Goal: Information Seeking & Learning: Learn about a topic

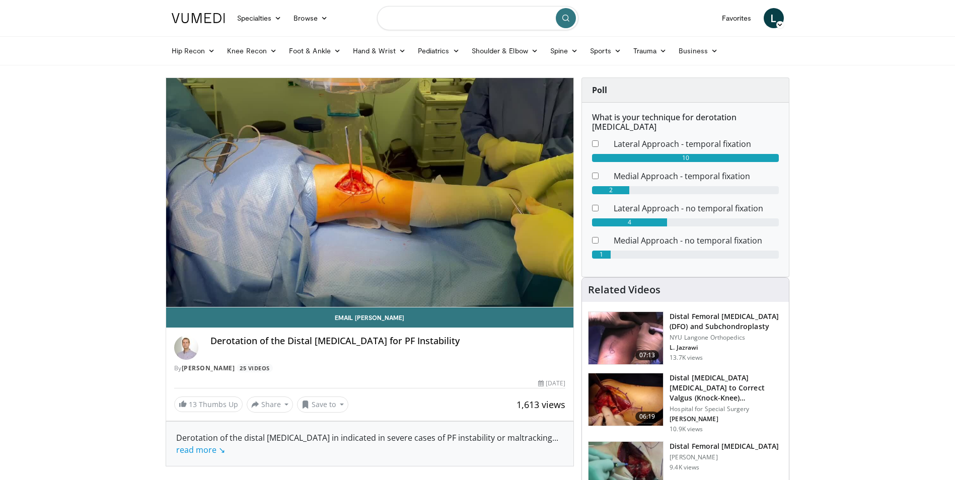
click at [433, 22] on input "Search topics, interventions" at bounding box center [477, 18] width 201 height 24
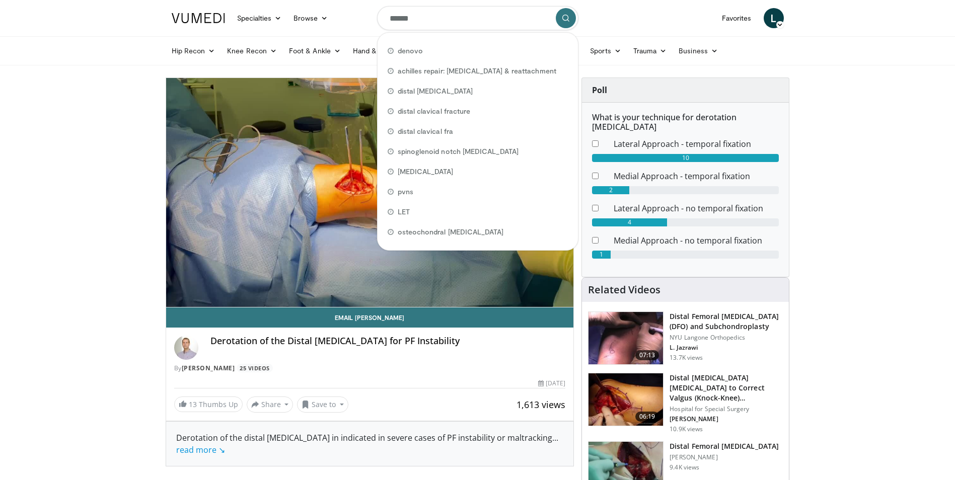
type input "*******"
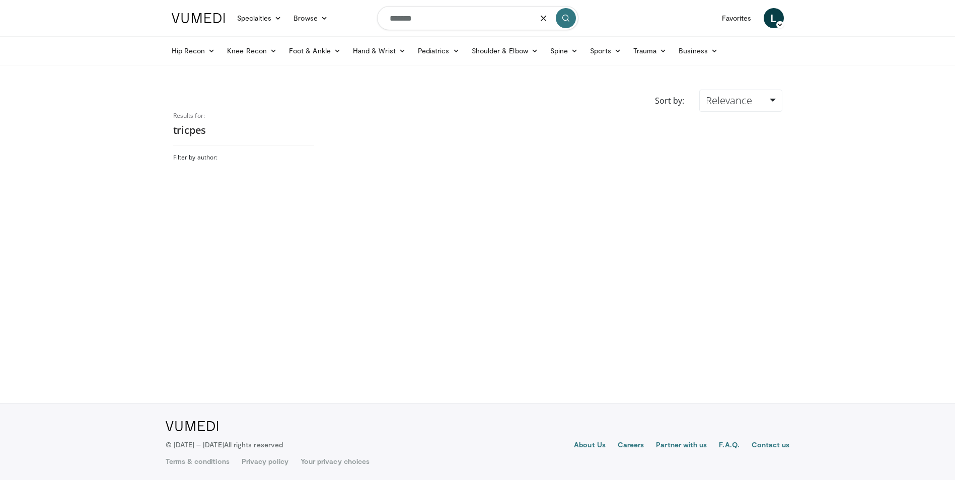
drag, startPoint x: 429, startPoint y: 23, endPoint x: 400, endPoint y: 22, distance: 29.7
click at [400, 22] on input "*******" at bounding box center [477, 18] width 201 height 24
type input "*******"
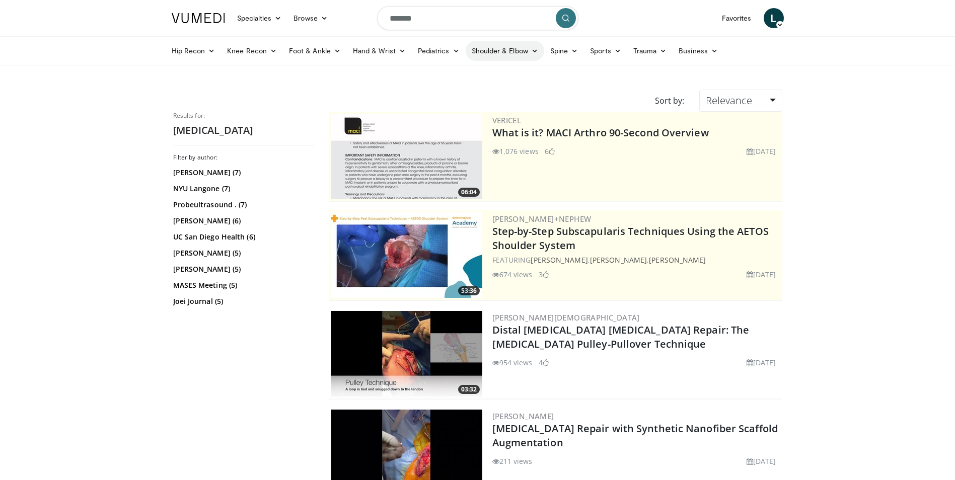
click at [489, 53] on link "Shoulder & Elbow" at bounding box center [505, 51] width 79 height 20
click at [433, 21] on input "*******" at bounding box center [477, 18] width 201 height 24
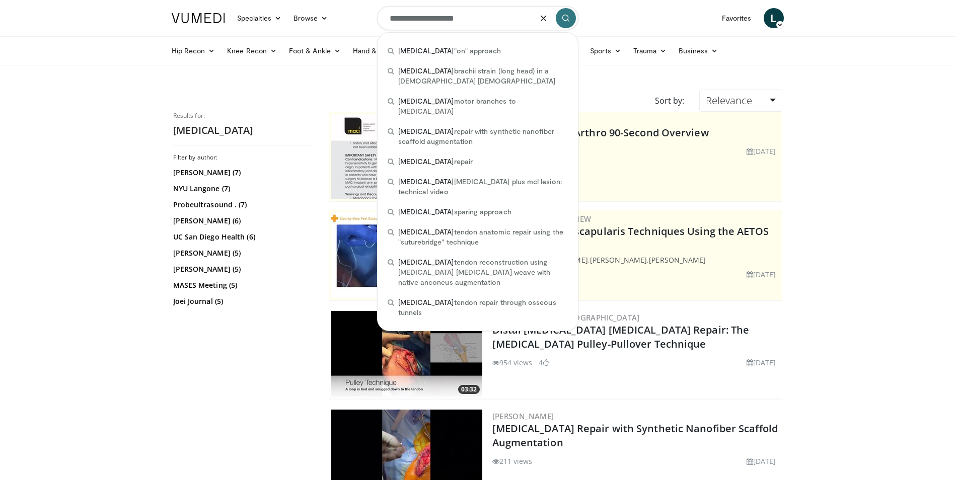
type input "**********"
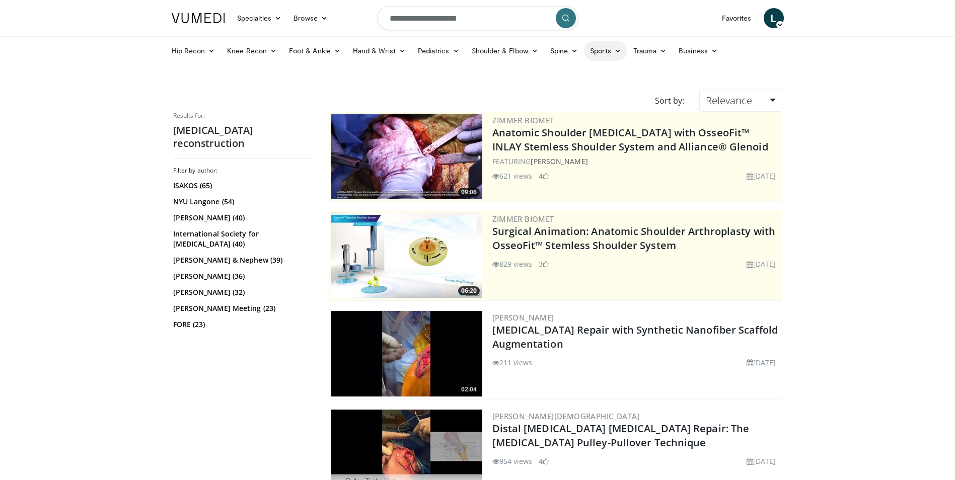
click at [597, 50] on link "Sports" at bounding box center [605, 51] width 43 height 20
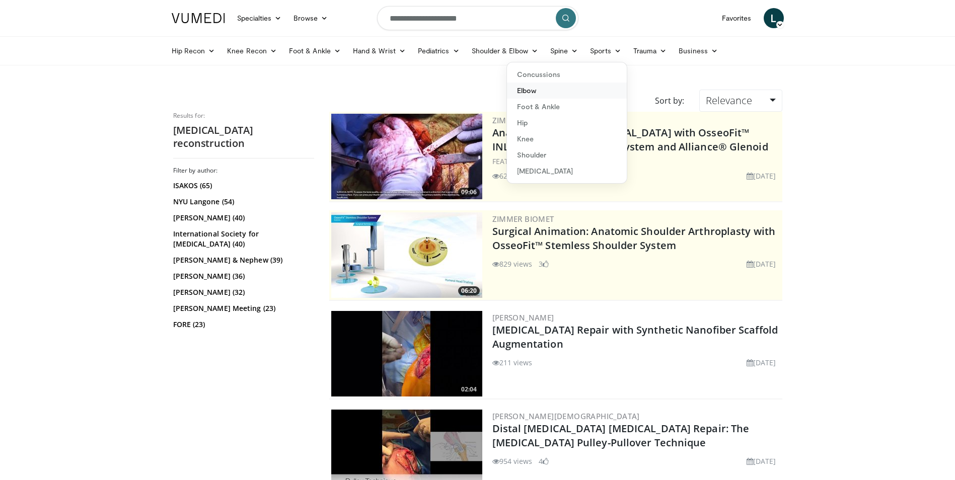
click at [528, 89] on link "Elbow" at bounding box center [567, 91] width 120 height 16
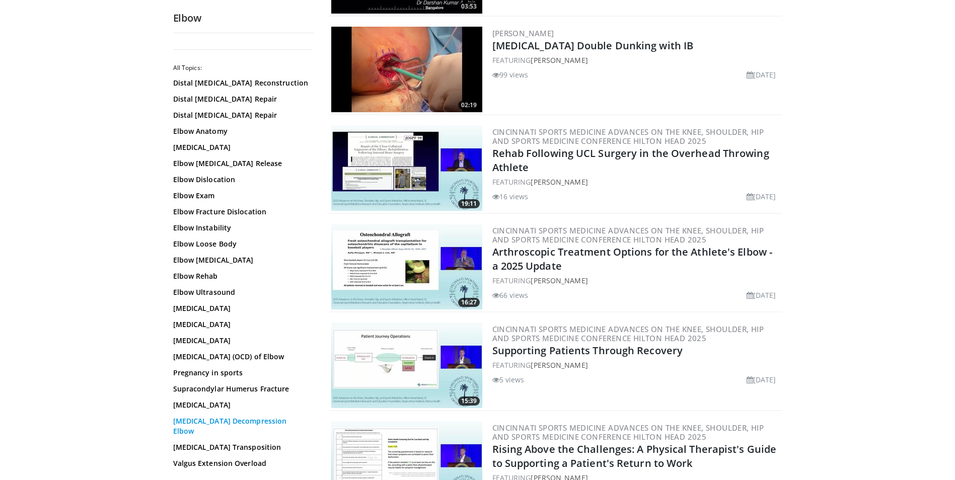
scroll to position [302, 0]
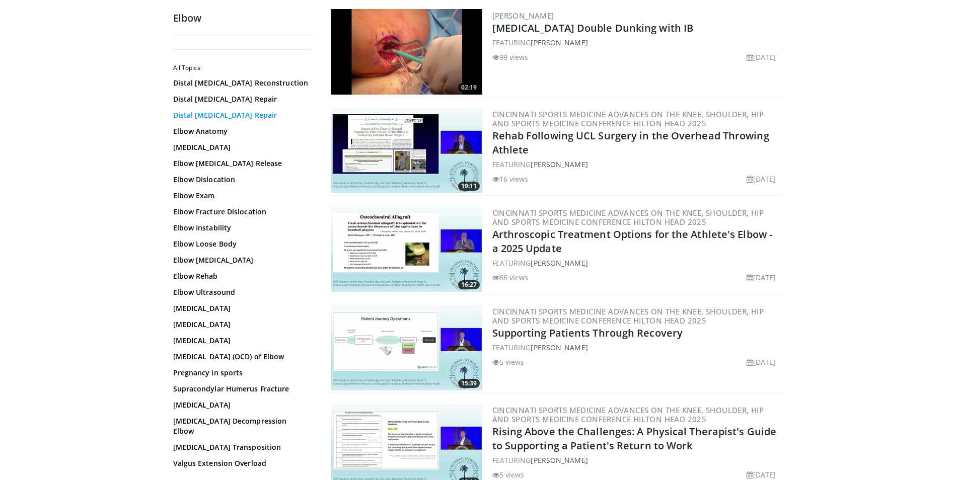
click at [205, 110] on link "Distal [MEDICAL_DATA] Repair" at bounding box center [241, 115] width 136 height 10
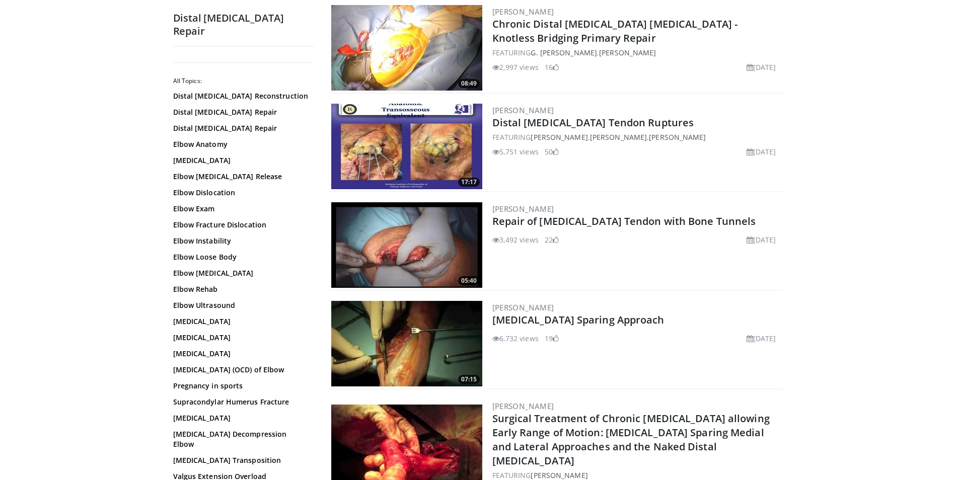
scroll to position [2165, 0]
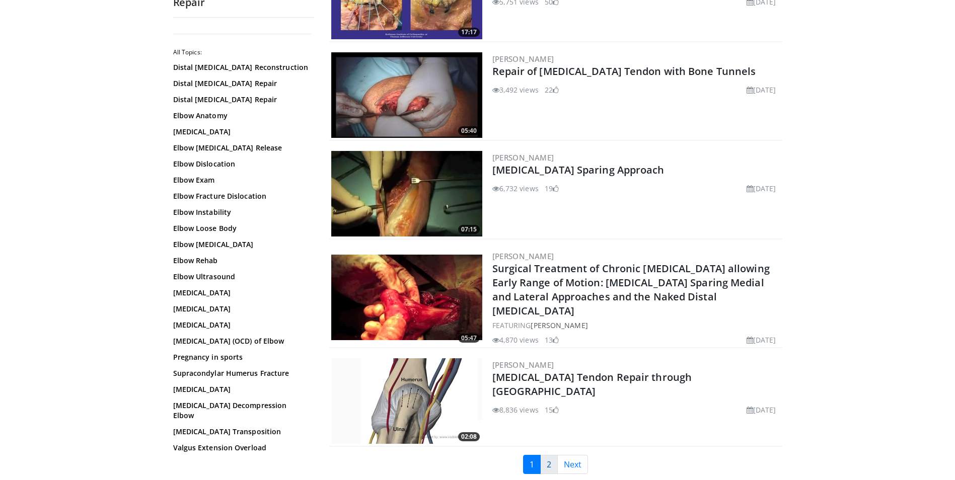
click at [552, 455] on link "2" at bounding box center [549, 464] width 18 height 19
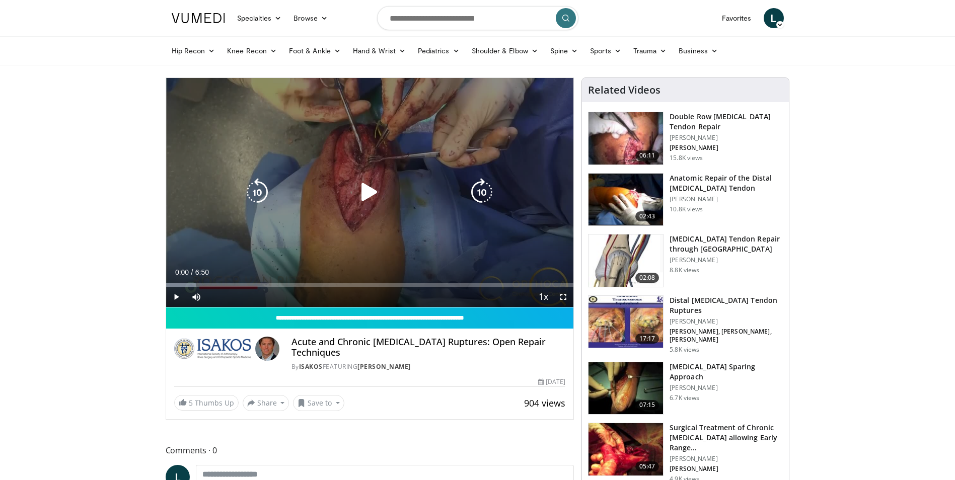
click at [422, 164] on div "10 seconds Tap to unmute" at bounding box center [370, 192] width 408 height 229
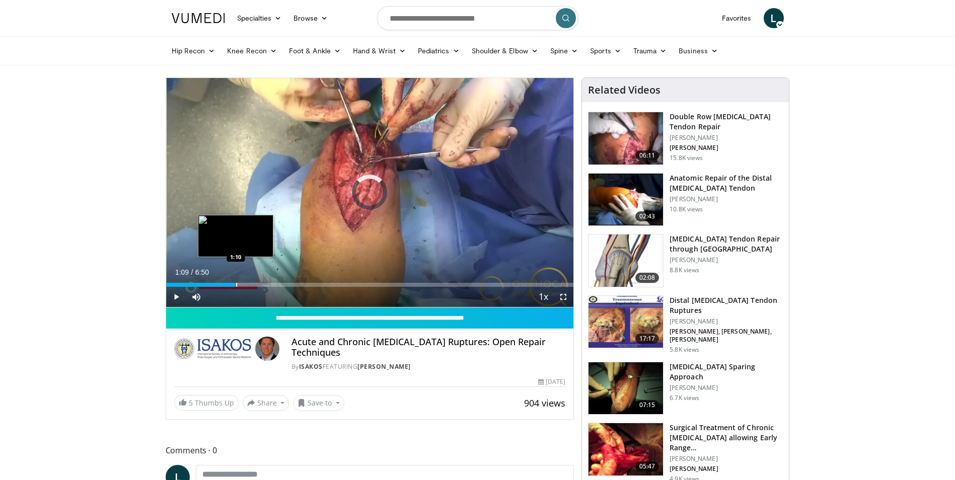
click at [236, 283] on div "Progress Bar" at bounding box center [236, 285] width 1 height 4
click at [211, 283] on div "0:45" at bounding box center [188, 285] width 45 height 4
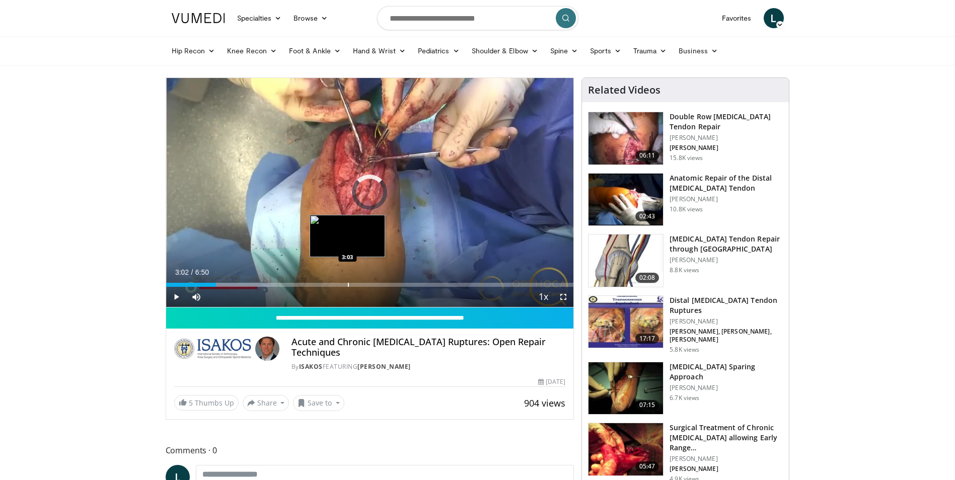
click at [348, 284] on div "Progress Bar" at bounding box center [348, 285] width 1 height 4
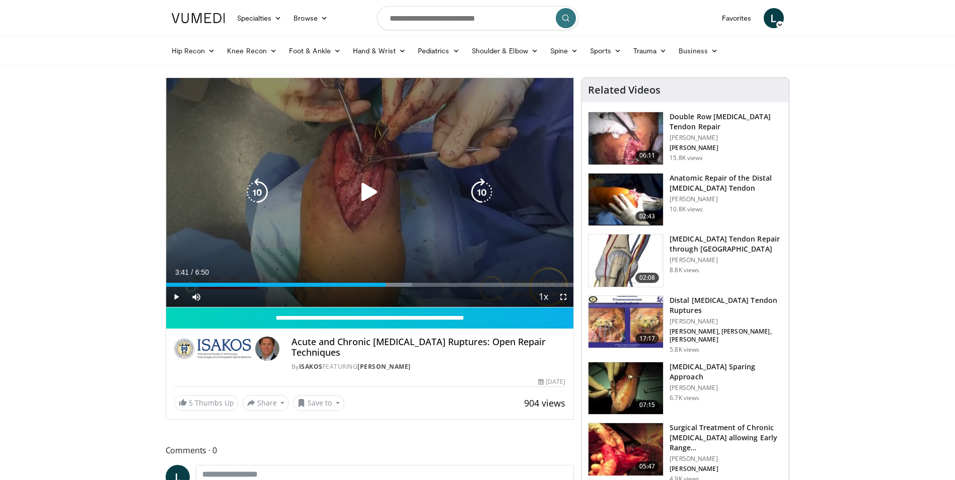
click at [386, 280] on div "Loaded : 60.35% 3:41 3:37" at bounding box center [370, 282] width 408 height 10
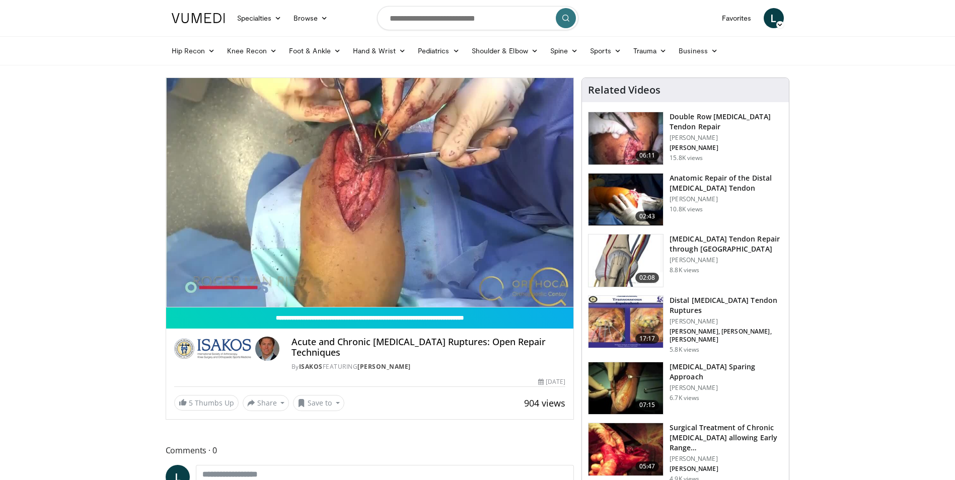
click at [636, 190] on img at bounding box center [626, 200] width 75 height 52
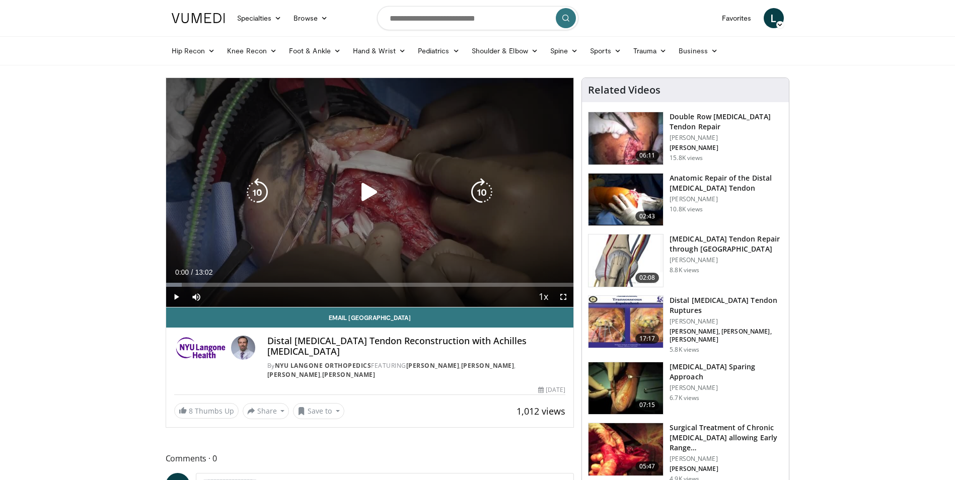
click at [367, 192] on icon "Video Player" at bounding box center [369, 192] width 28 height 28
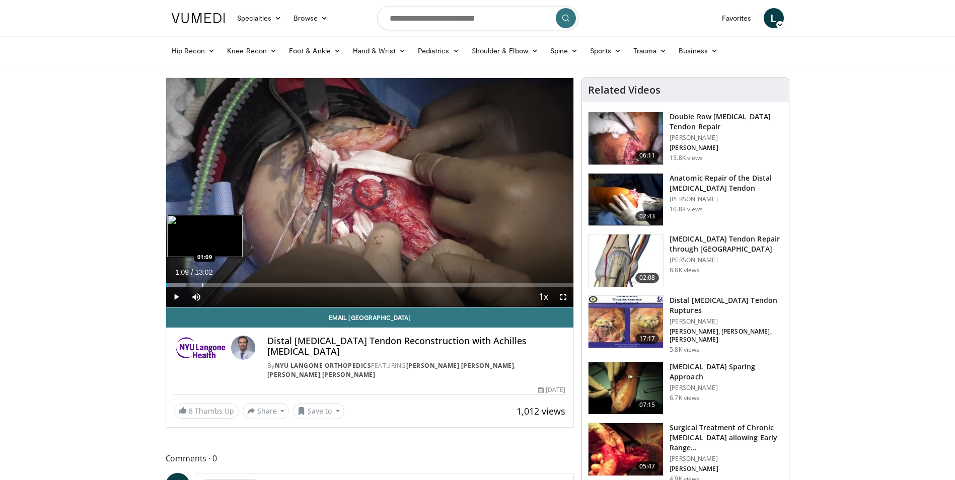
click at [202, 283] on div "Progress Bar" at bounding box center [202, 285] width 1 height 4
click at [225, 283] on div "Progress Bar" at bounding box center [224, 285] width 1 height 4
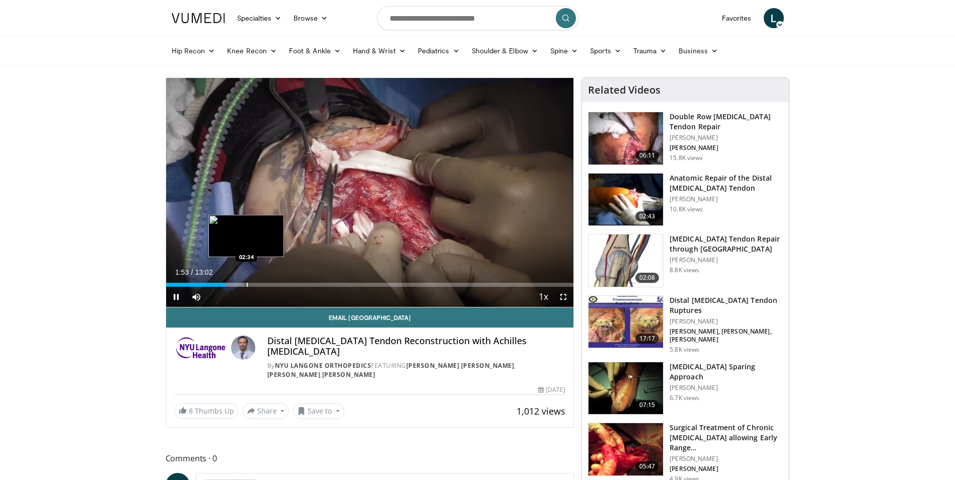
click at [248, 284] on div "Progress Bar" at bounding box center [247, 285] width 1 height 4
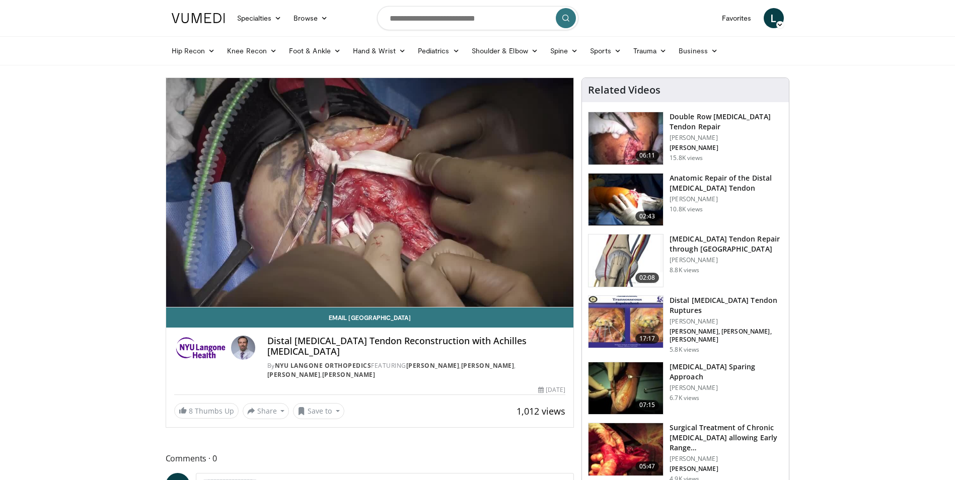
click at [276, 280] on video-js "**********" at bounding box center [370, 193] width 408 height 230
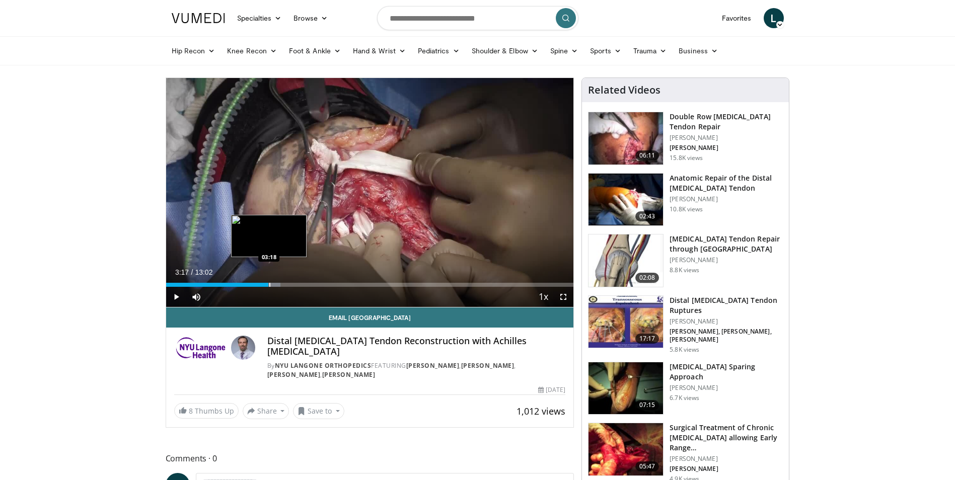
click at [269, 286] on div "Progress Bar" at bounding box center [269, 285] width 1 height 4
click at [563, 297] on span "Video Player" at bounding box center [563, 297] width 20 height 20
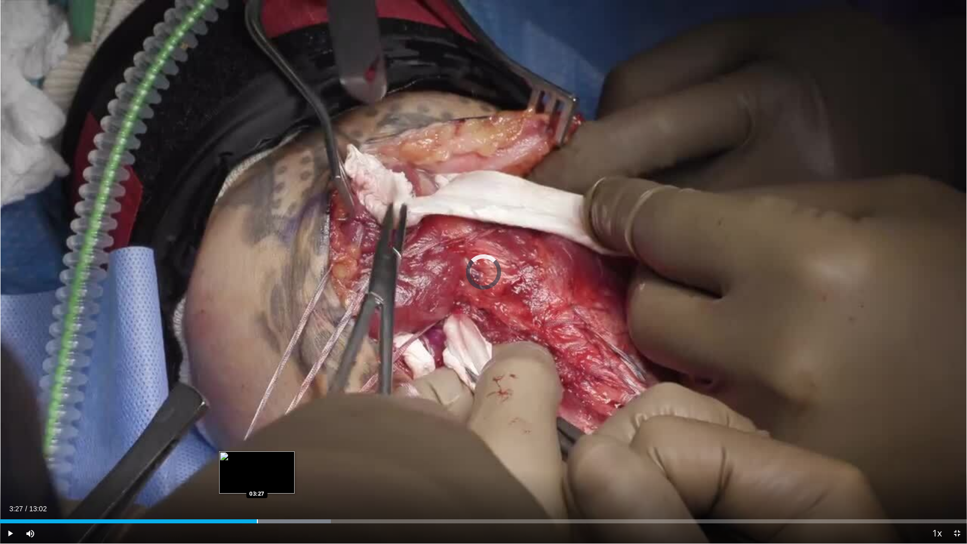
click at [257, 480] on div "Progress Bar" at bounding box center [257, 521] width 1 height 4
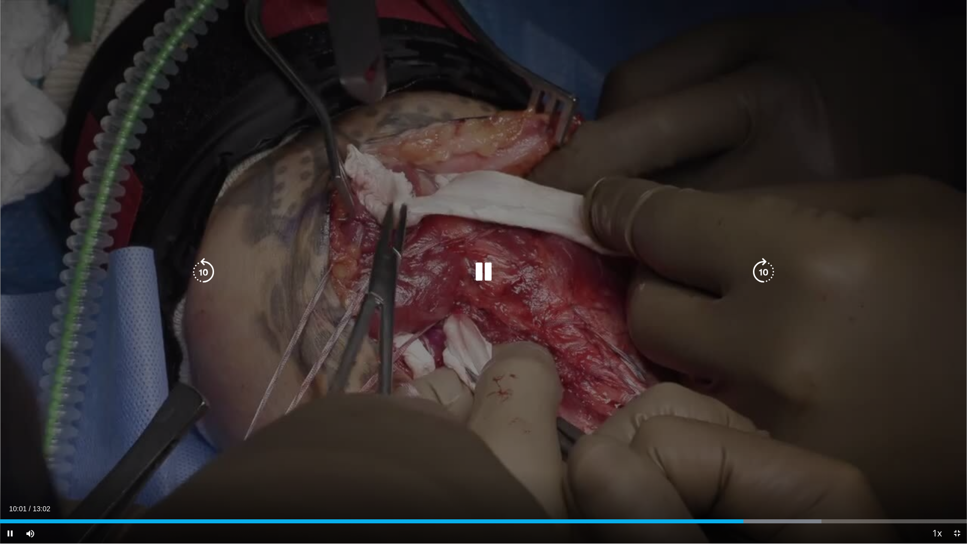
click at [490, 276] on icon "Video Player" at bounding box center [483, 272] width 28 height 28
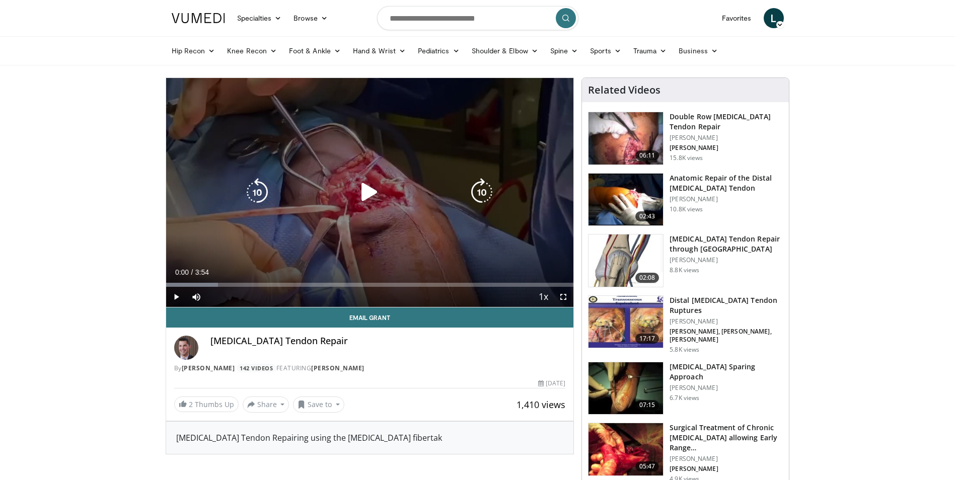
click at [366, 189] on icon "Video Player" at bounding box center [369, 192] width 28 height 28
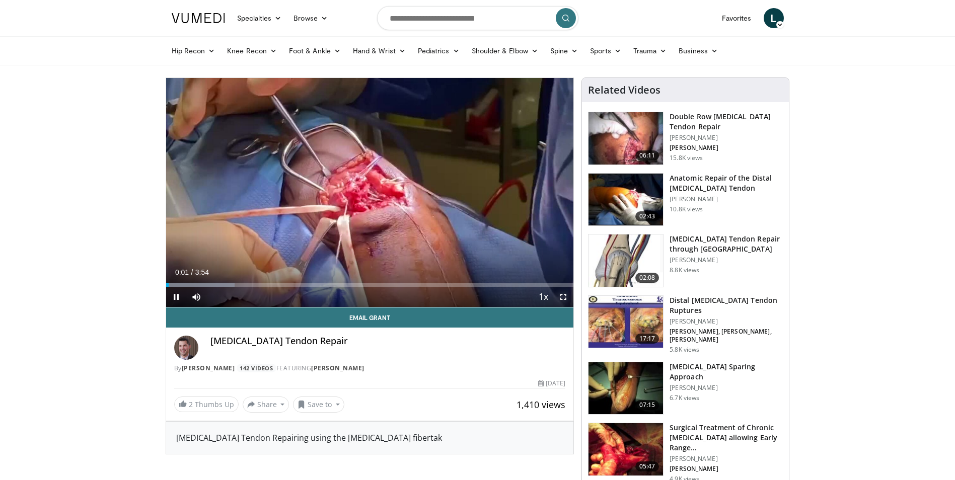
click at [563, 299] on span "Video Player" at bounding box center [563, 297] width 20 height 20
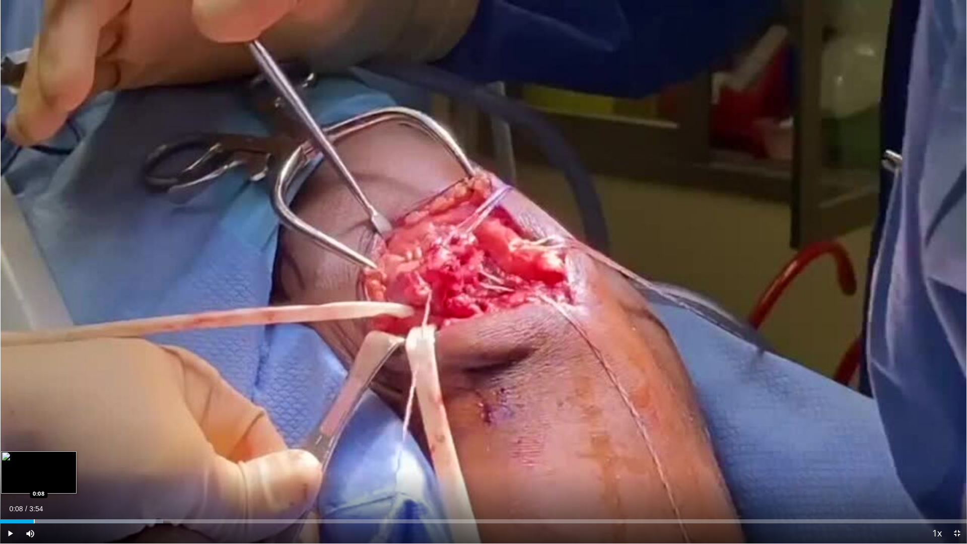
click at [34, 480] on div "Loaded : 16.90% 0:08 0:08" at bounding box center [483, 519] width 967 height 10
click at [21, 480] on div "Loaded : 25.36% 0:12 0:05" at bounding box center [483, 519] width 967 height 10
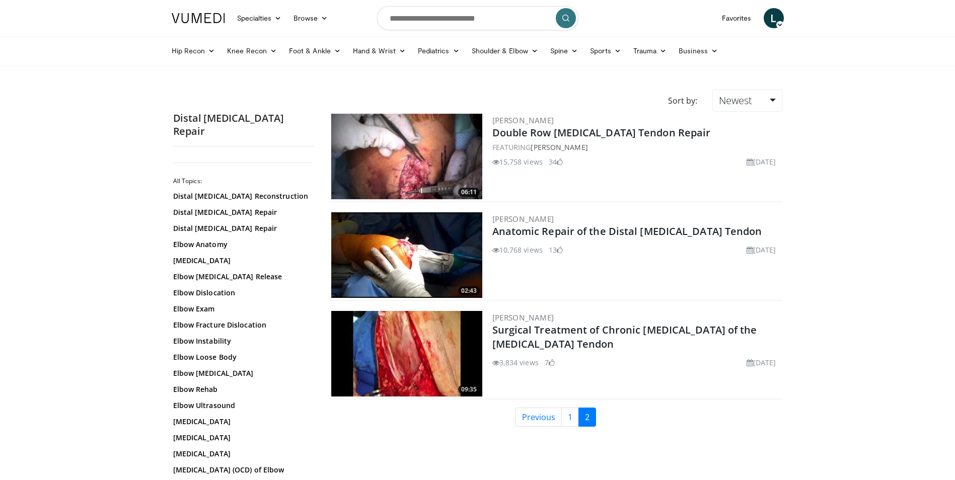
click at [444, 355] on img at bounding box center [406, 354] width 151 height 86
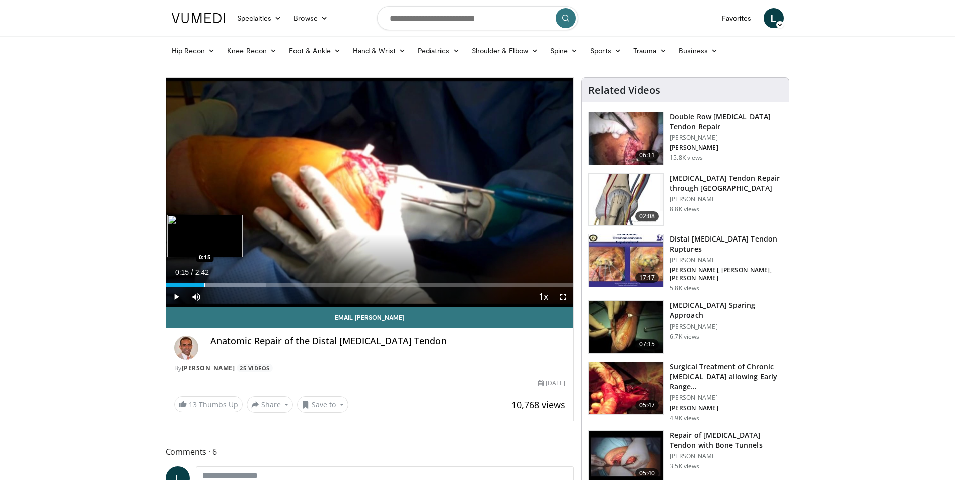
click at [204, 283] on div "Progress Bar" at bounding box center [204, 285] width 1 height 4
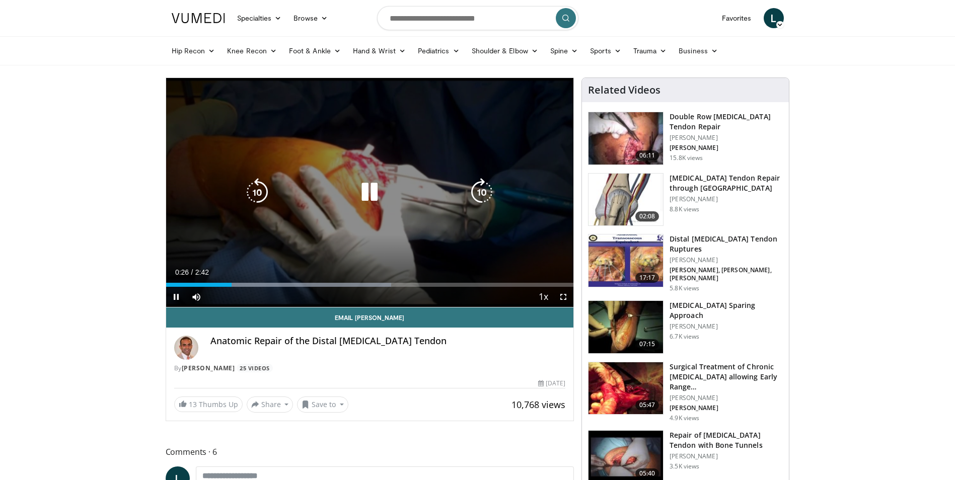
click at [373, 191] on icon "Video Player" at bounding box center [369, 192] width 28 height 28
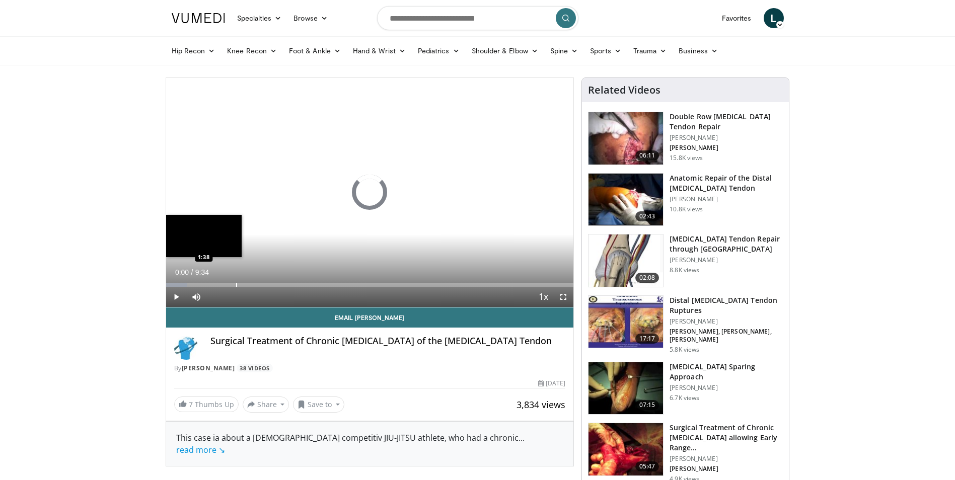
click at [236, 283] on div "Progress Bar" at bounding box center [236, 285] width 1 height 4
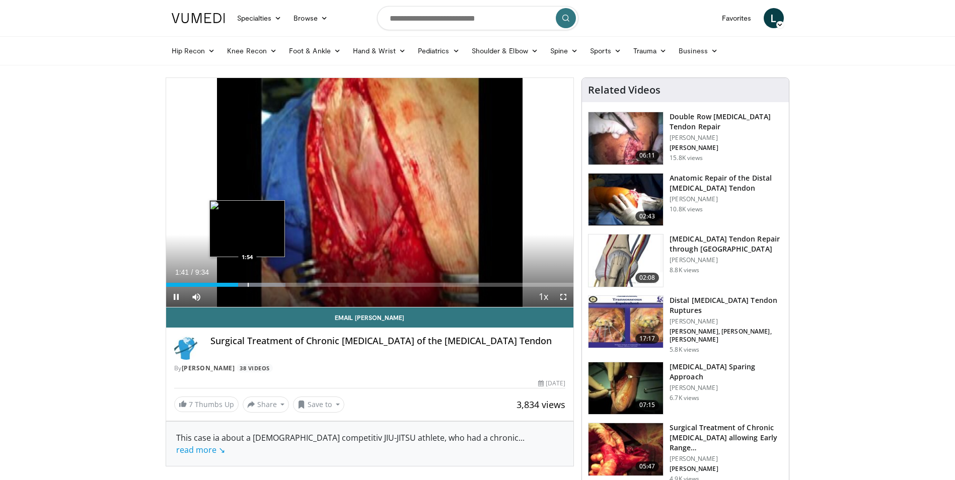
click at [248, 285] on div "Progress Bar" at bounding box center [248, 285] width 1 height 4
click at [279, 286] on div "Progress Bar" at bounding box center [279, 285] width 1 height 4
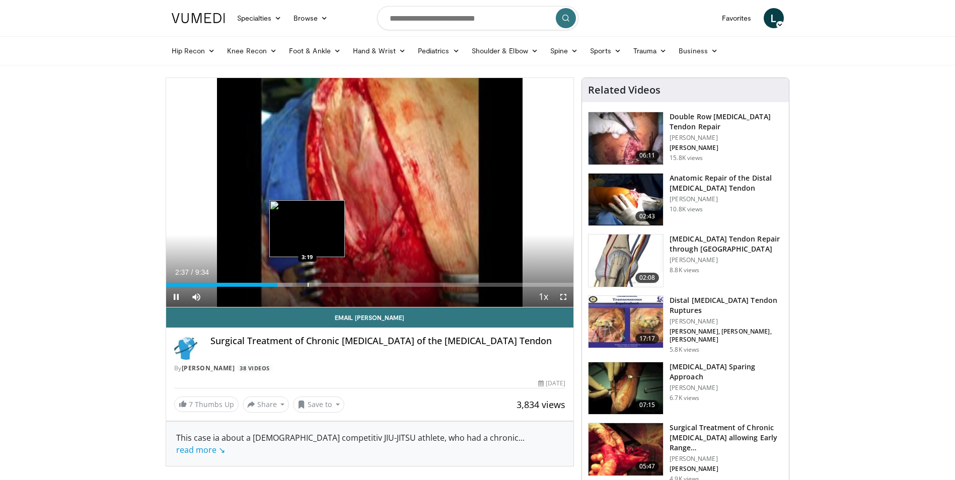
click at [308, 282] on div "Loaded : 31.04% 2:37 3:19" at bounding box center [370, 282] width 408 height 10
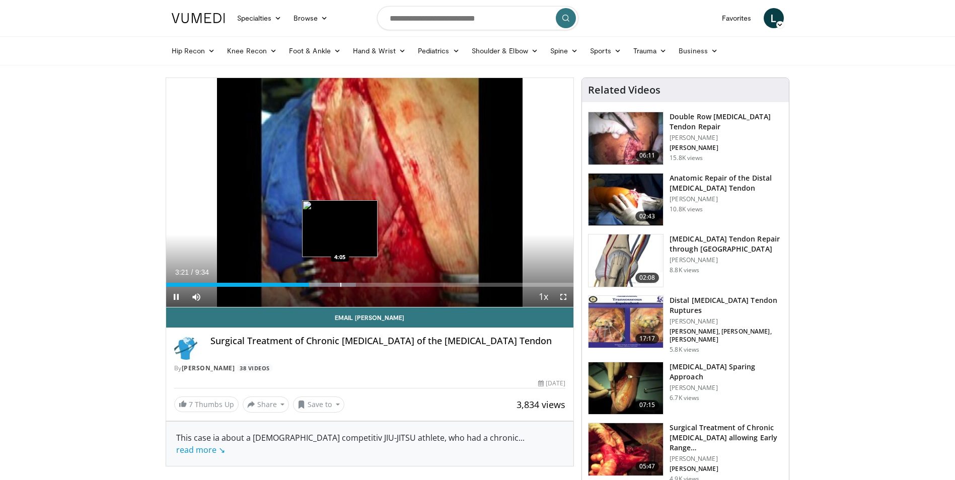
click at [340, 282] on div "Loaded : 46.58% 3:21 4:05" at bounding box center [370, 282] width 408 height 10
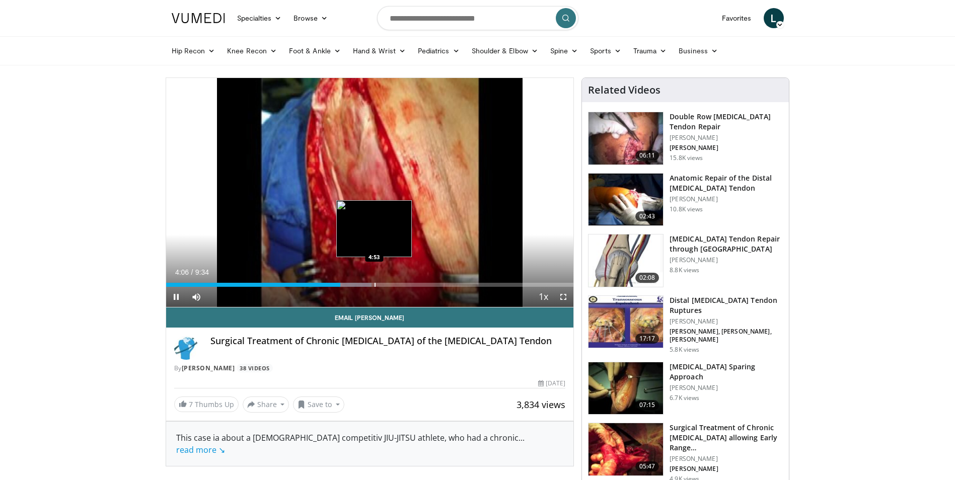
click at [375, 283] on div "Progress Bar" at bounding box center [375, 285] width 1 height 4
